Goal: Task Accomplishment & Management: Complete application form

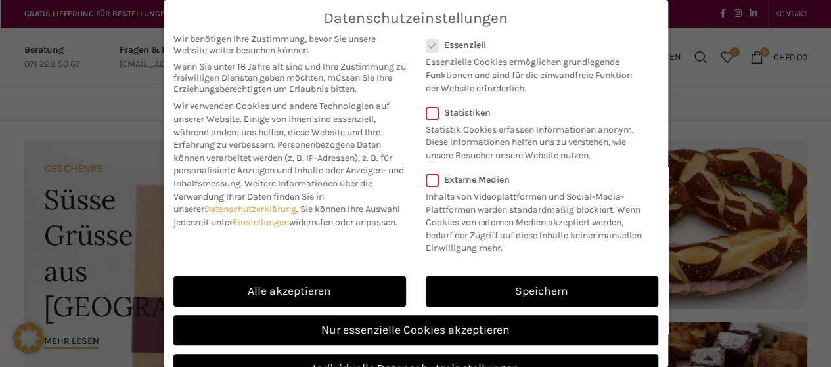
click at [338, 300] on link "Alle akzeptieren" at bounding box center [289, 292] width 233 height 30
checkbox input "true"
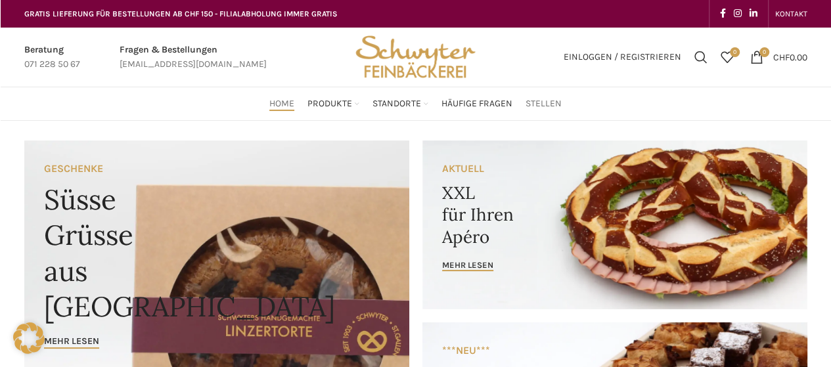
click at [550, 100] on span "Stellen" at bounding box center [543, 104] width 36 height 12
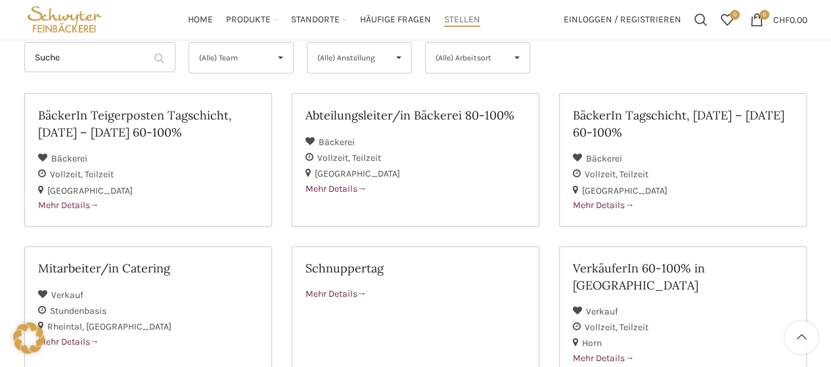
scroll to position [158, 0]
click at [47, 116] on h2 "BäckerIn Teigerposten Tagschicht, Montag – Freitag 60-100%" at bounding box center [148, 123] width 220 height 33
click at [175, 122] on h2 "BäckerIn Teigerposten Tagschicht, Montag – Freitag 60-100%" at bounding box center [148, 123] width 220 height 33
click at [679, 146] on div "BäckerIn Tagschicht, [DATE] – [DATE] 60-100%" at bounding box center [683, 128] width 220 height 43
click at [109, 108] on h2 "BäckerIn Teigerposten Tagschicht, Montag – Freitag 60-100%" at bounding box center [148, 123] width 220 height 33
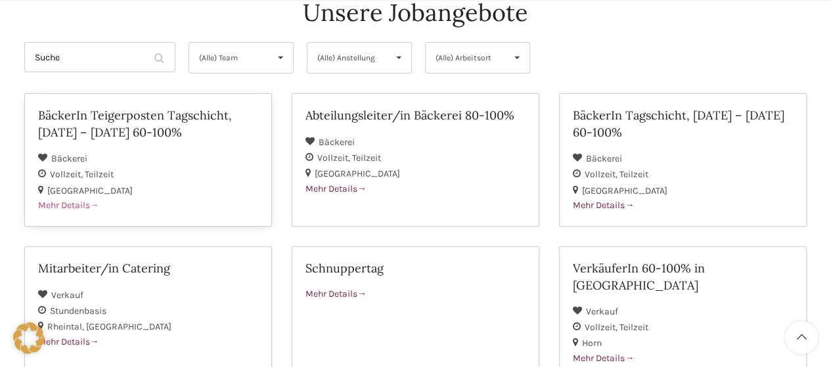
click at [166, 109] on h2 "BäckerIn Teigerposten Tagschicht, Montag – Freitag 60-100%" at bounding box center [148, 123] width 220 height 33
click at [640, 130] on h2 "BäckerIn Tagschicht, [DATE] – [DATE] 60-100%" at bounding box center [683, 123] width 220 height 33
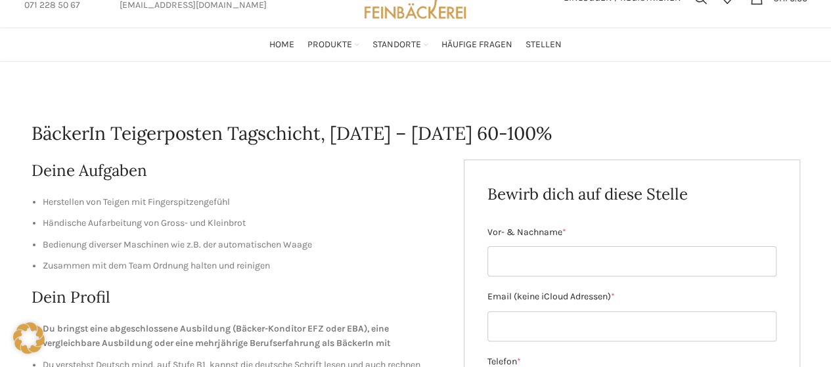
scroll to position [60, 0]
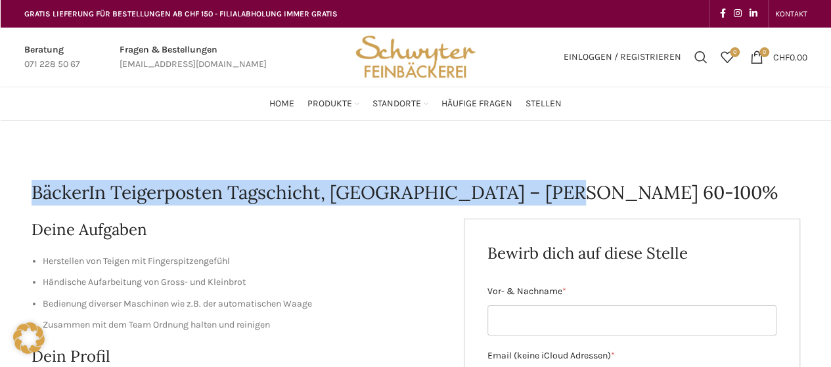
drag, startPoint x: 33, startPoint y: 191, endPoint x: 564, endPoint y: 189, distance: 531.4
click at [564, 189] on h1 "BäckerIn Teigerposten Tagschicht, [DATE] – [DATE] 60-100%" at bounding box center [416, 193] width 768 height 26
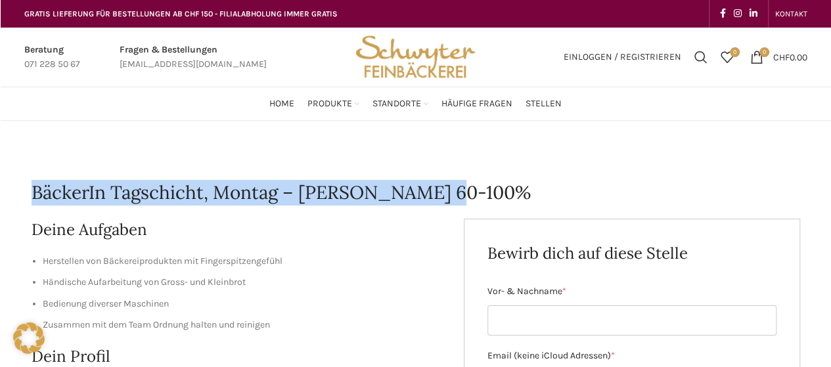
drag, startPoint x: 32, startPoint y: 192, endPoint x: 443, endPoint y: 162, distance: 412.2
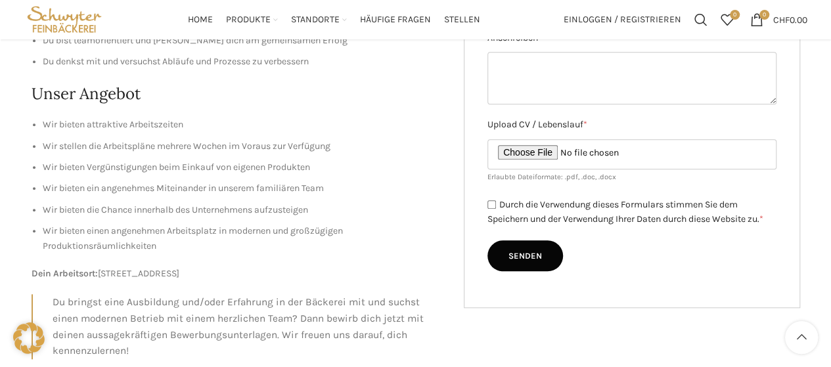
scroll to position [445, 0]
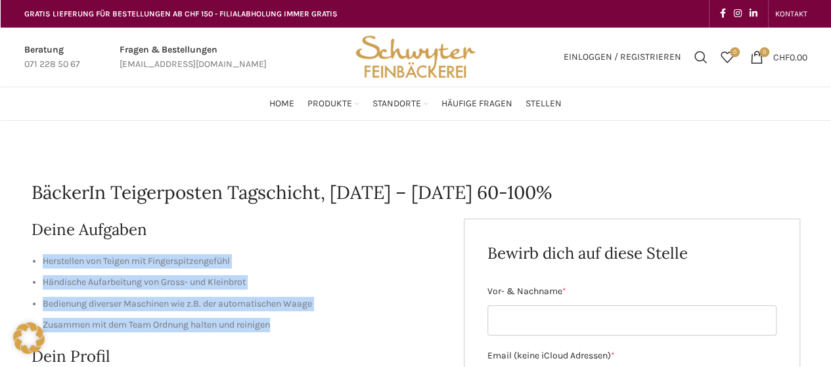
drag, startPoint x: 28, startPoint y: 259, endPoint x: 276, endPoint y: 324, distance: 256.0
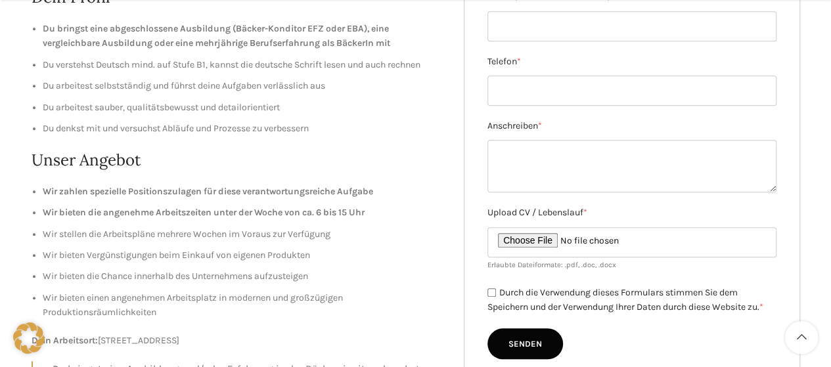
scroll to position [367, 0]
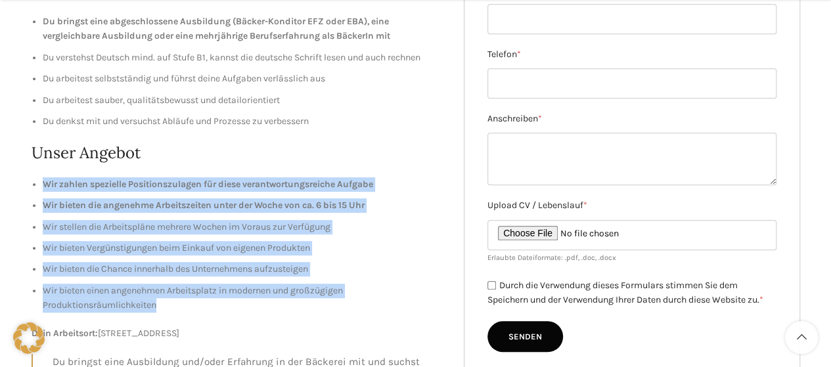
drag, startPoint x: 44, startPoint y: 185, endPoint x: 285, endPoint y: 305, distance: 269.7
click at [285, 305] on ul "Wir zahlen spezielle Positionszulagen für diese verantwortungsreiche Aufgabe Wi…" at bounding box center [238, 245] width 413 height 136
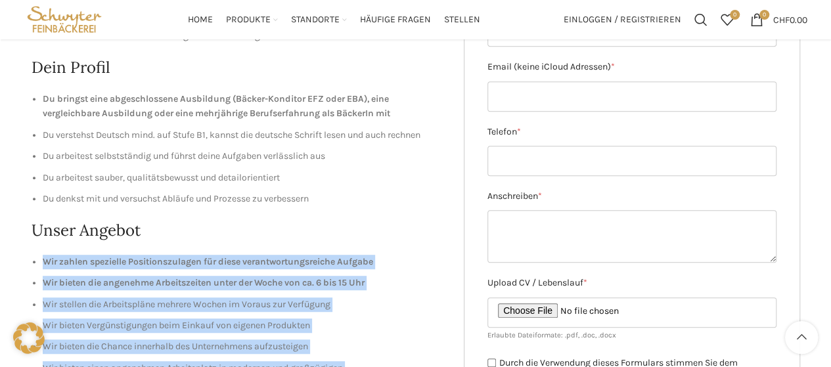
scroll to position [286, 0]
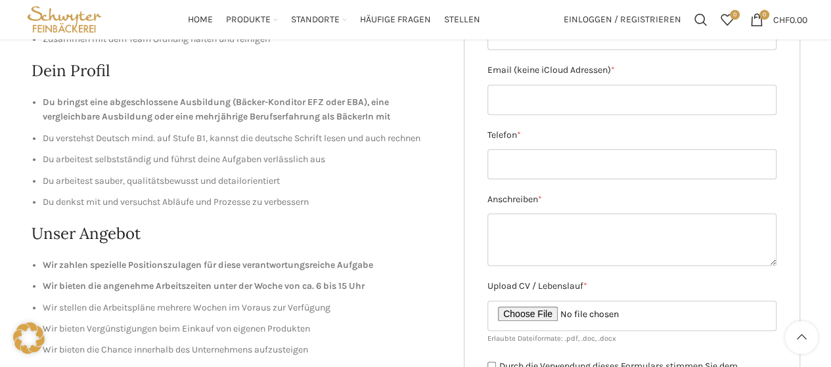
click at [435, 227] on h2 "Unser Angebot" at bounding box center [238, 234] width 413 height 22
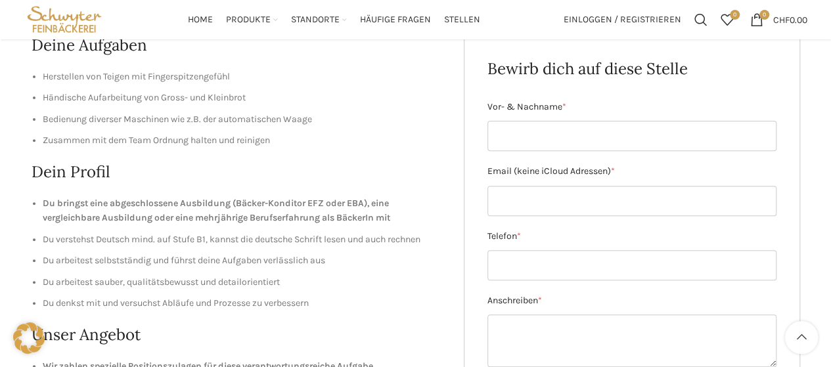
scroll to position [189, 0]
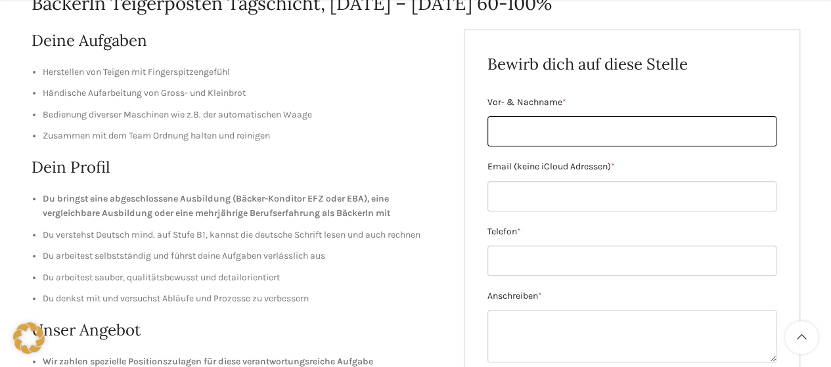
click at [608, 128] on input "Vor- & Nachname *" at bounding box center [631, 131] width 289 height 30
type input "[PERSON_NAME]"
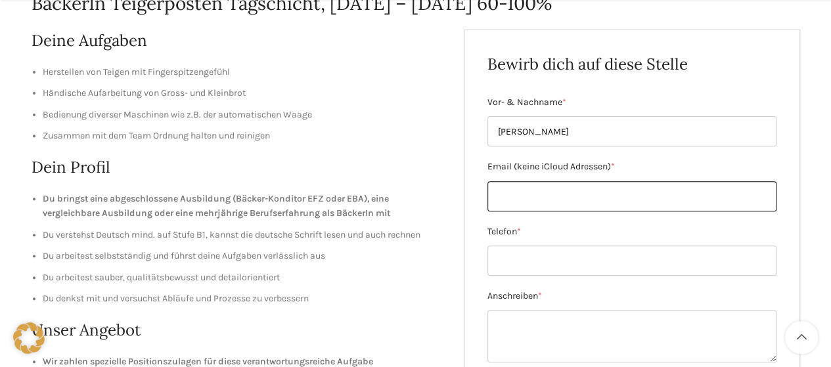
type input "[EMAIL_ADDRESS][DOMAIN_NAME]"
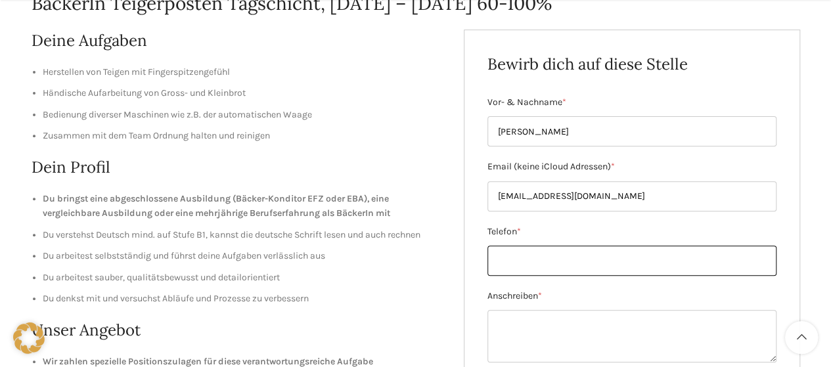
type input "068110584849"
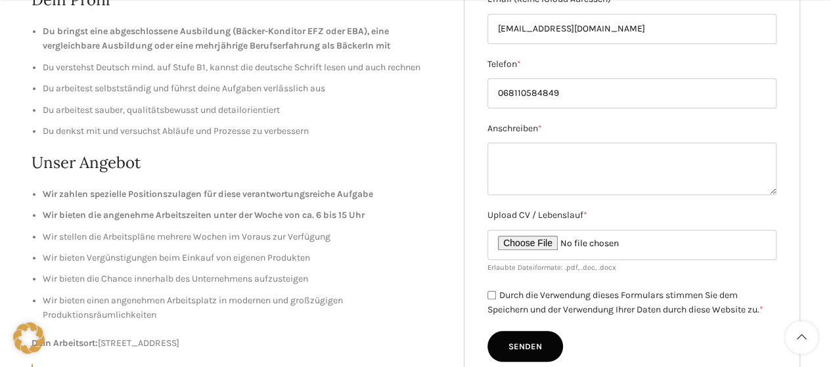
scroll to position [365, 0]
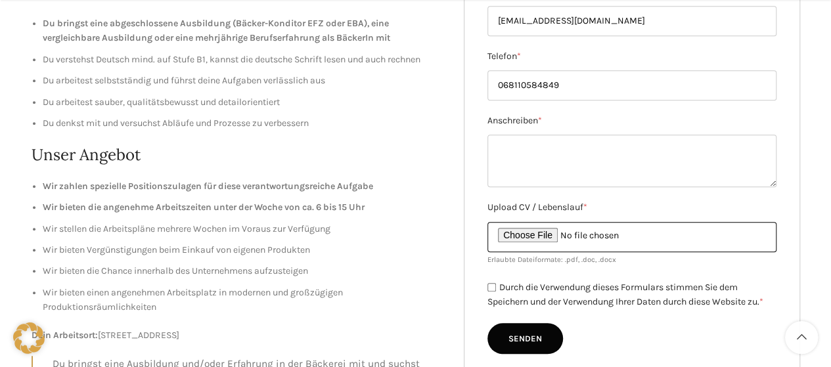
click at [512, 232] on input "Upload CV / Lebenslauf *" at bounding box center [631, 237] width 289 height 30
type input "C:\fakepath\Lebenslauf [PERSON_NAME]pdf"
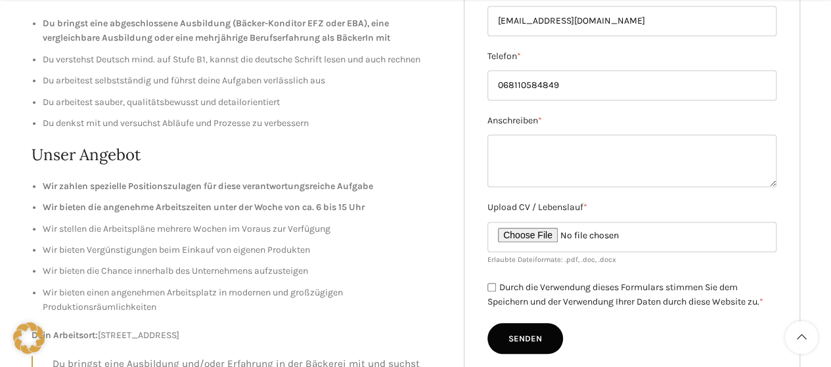
click at [493, 286] on input "Durch die Verwendung dieses Formulars stimmen Sie dem Speichern und der Verwend…" at bounding box center [491, 287] width 9 height 9
checkbox input "true"
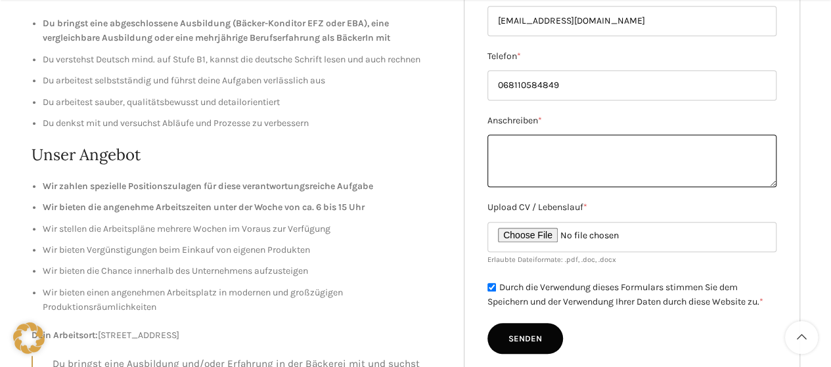
click at [611, 149] on textarea "Anschreiben *" at bounding box center [631, 161] width 289 height 53
drag, startPoint x: 611, startPoint y: 149, endPoint x: 545, endPoint y: 139, distance: 67.2
click at [545, 139] on textarea "Anschreiben *" at bounding box center [631, 161] width 289 height 53
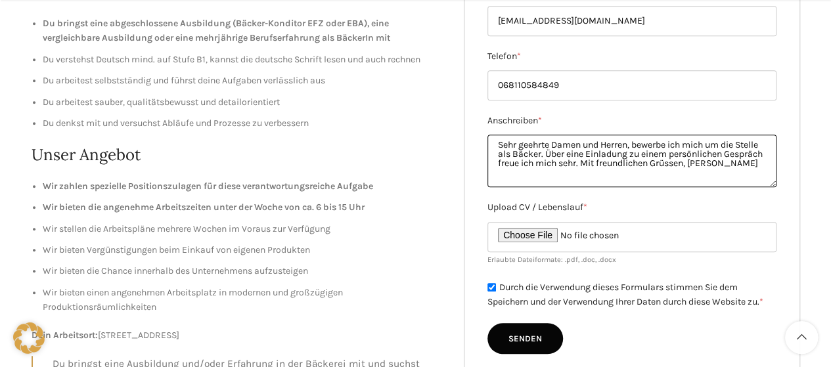
drag, startPoint x: 494, startPoint y: 144, endPoint x: 563, endPoint y: 173, distance: 74.8
click at [563, 173] on textarea "Sehr geehrte Damen und Herren, bewerbe ich mich um die Stelle als Bäcker. Über …" at bounding box center [631, 161] width 289 height 53
type textarea "Sehr geehrte Damen und Herren, bewerbe ich mich um die Stelle als Bäcker. Über …"
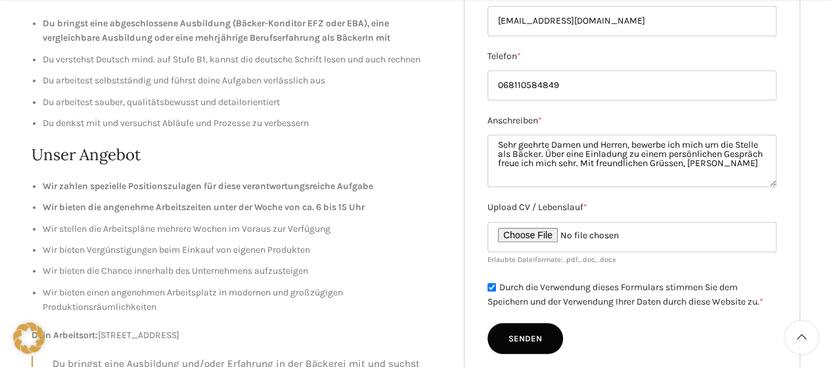
click at [525, 336] on input "Senden" at bounding box center [525, 339] width 76 height 32
type input "Senden"
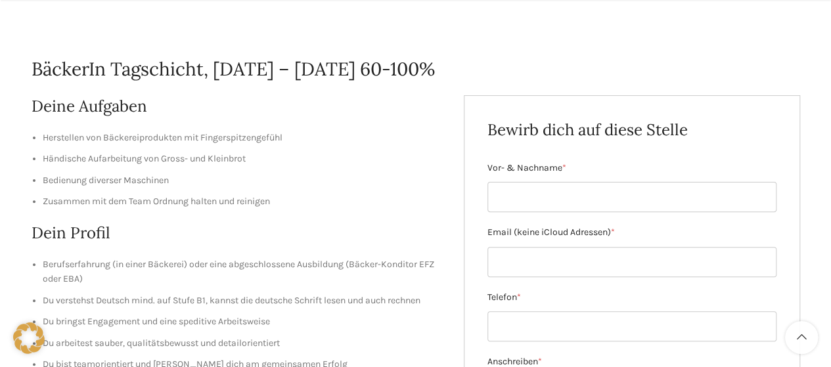
scroll to position [177, 0]
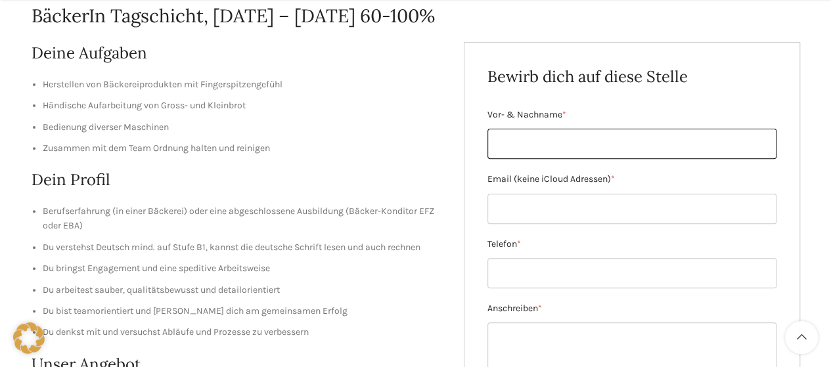
click at [657, 145] on input "Vor- & Nachname *" at bounding box center [631, 144] width 289 height 30
type input "[PERSON_NAME]"
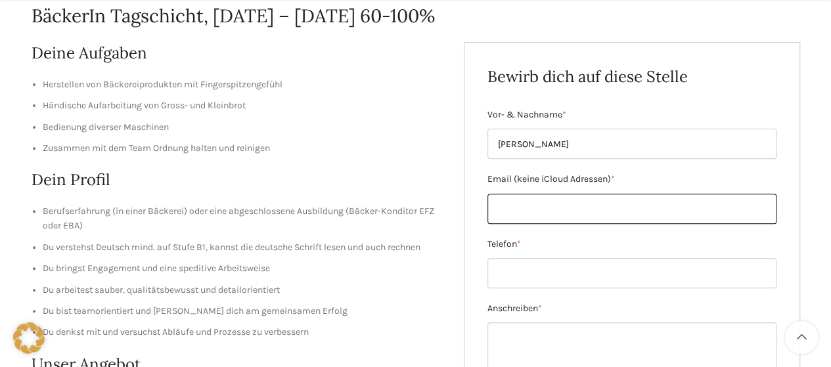
type input "[EMAIL_ADDRESS][DOMAIN_NAME]"
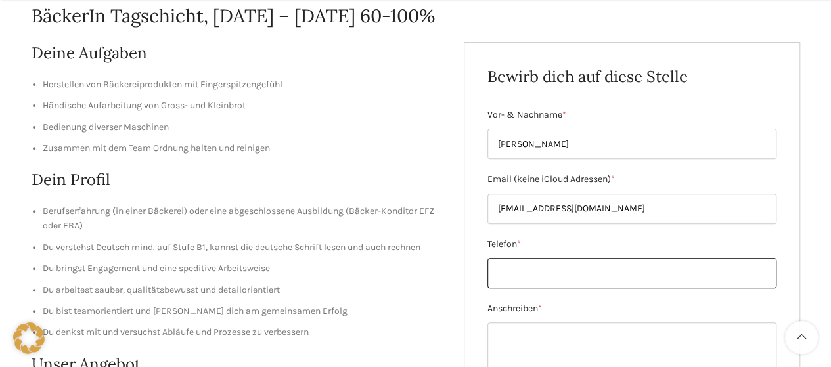
type input "068110584849"
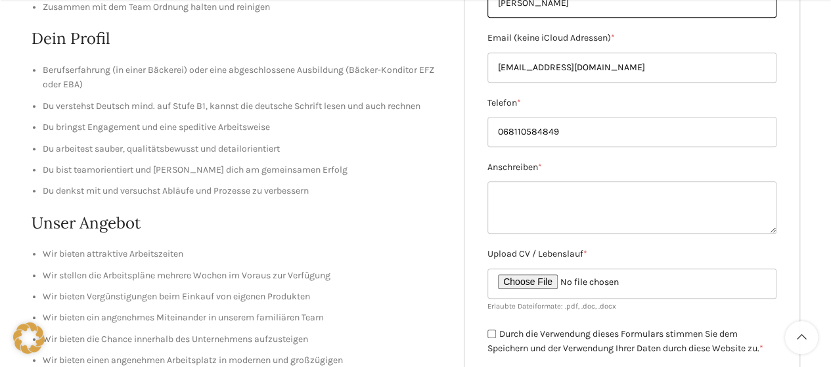
scroll to position [322, 0]
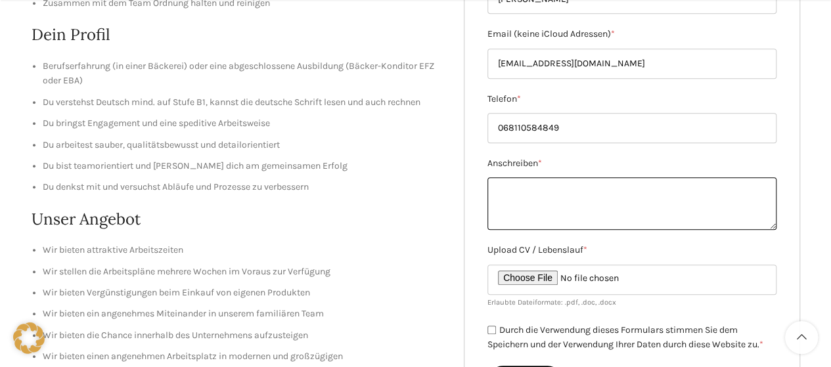
click at [623, 203] on textarea "Anschreiben *" at bounding box center [631, 203] width 289 height 53
paste textarea "Sehr geehrte Damen und Herren, bewerbe ich mich um die Stelle als Bäcker. Über …"
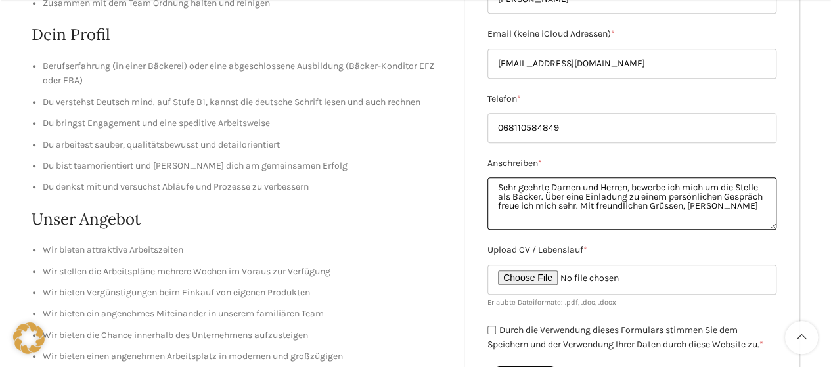
type textarea "Sehr geehrte Damen und Herren, bewerbe ich mich um die Stelle als Bäcker. Über …"
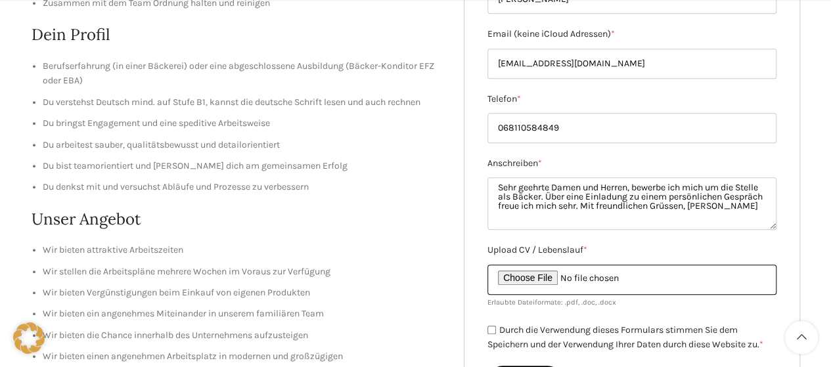
click at [518, 276] on input "Upload CV / Lebenslauf *" at bounding box center [631, 280] width 289 height 30
type input "C:\fakepath\Lebenslauf [PERSON_NAME]pdf"
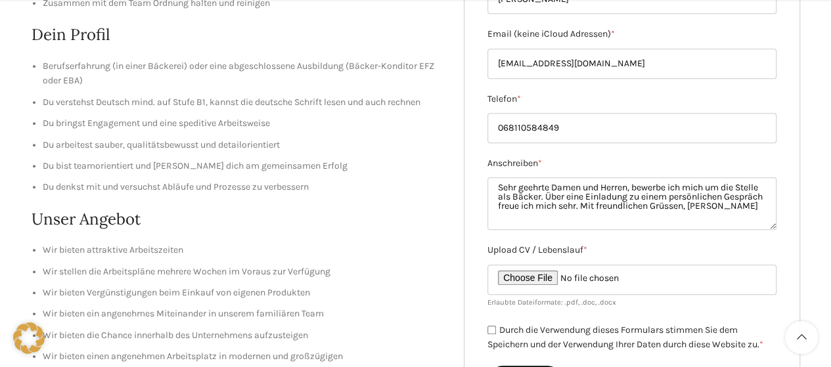
click at [491, 328] on input "Durch die Verwendung dieses Formulars stimmen Sie dem Speichern und der Verwend…" at bounding box center [491, 330] width 9 height 9
checkbox input "true"
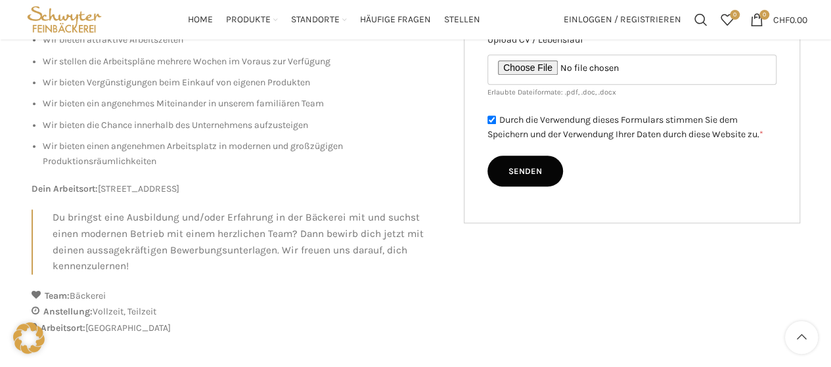
scroll to position [527, 0]
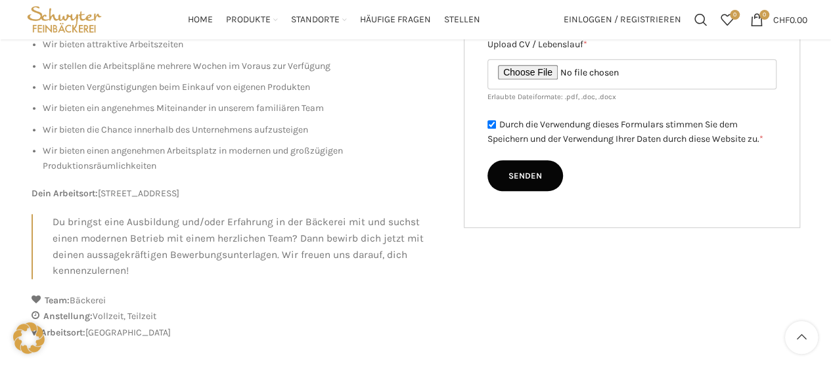
click at [543, 174] on input "Senden" at bounding box center [525, 176] width 76 height 32
type input "Senden"
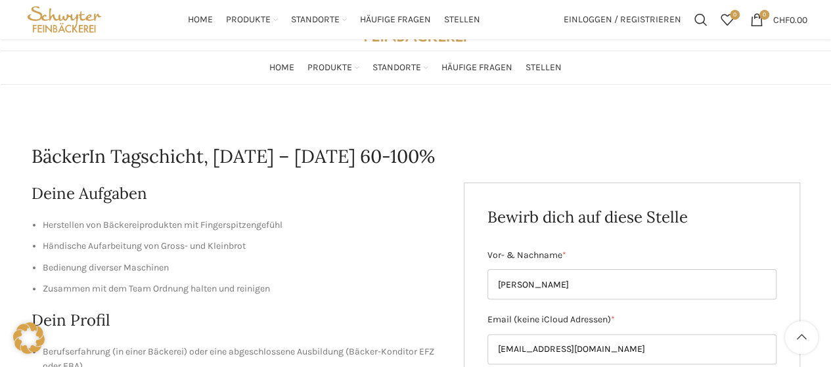
scroll to position [17, 0]
